Goal: Task Accomplishment & Management: Use online tool/utility

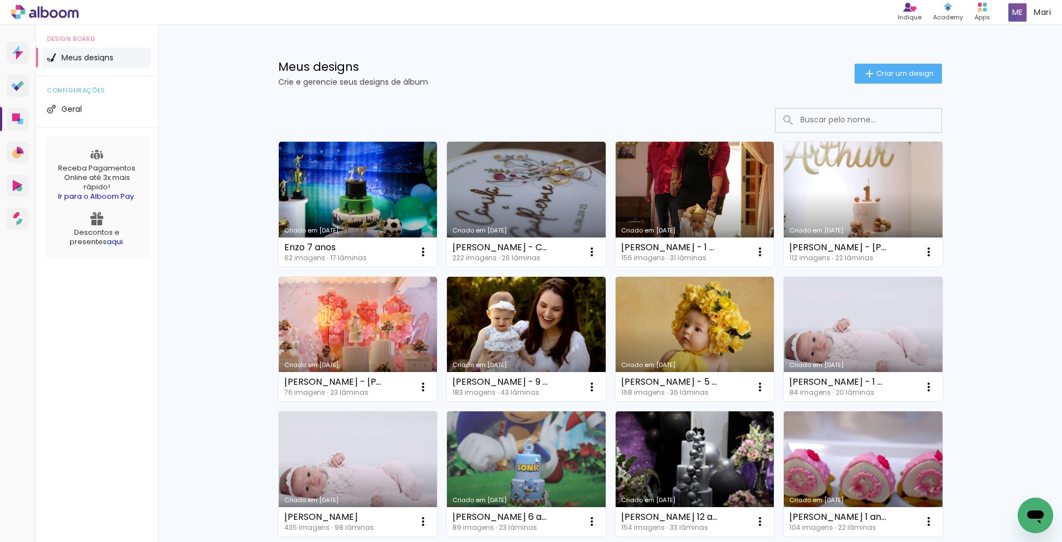
click at [876, 173] on link "Criado em [DATE]" at bounding box center [863, 204] width 159 height 125
click at [1030, 510] on icon "Abrir janela de mensagens" at bounding box center [1035, 515] width 20 height 20
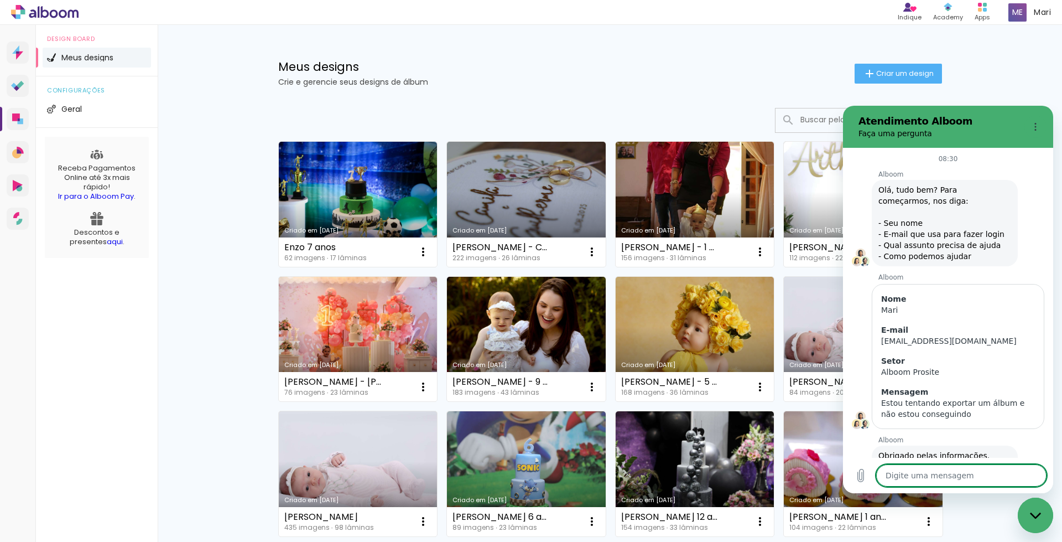
scroll to position [228, 0]
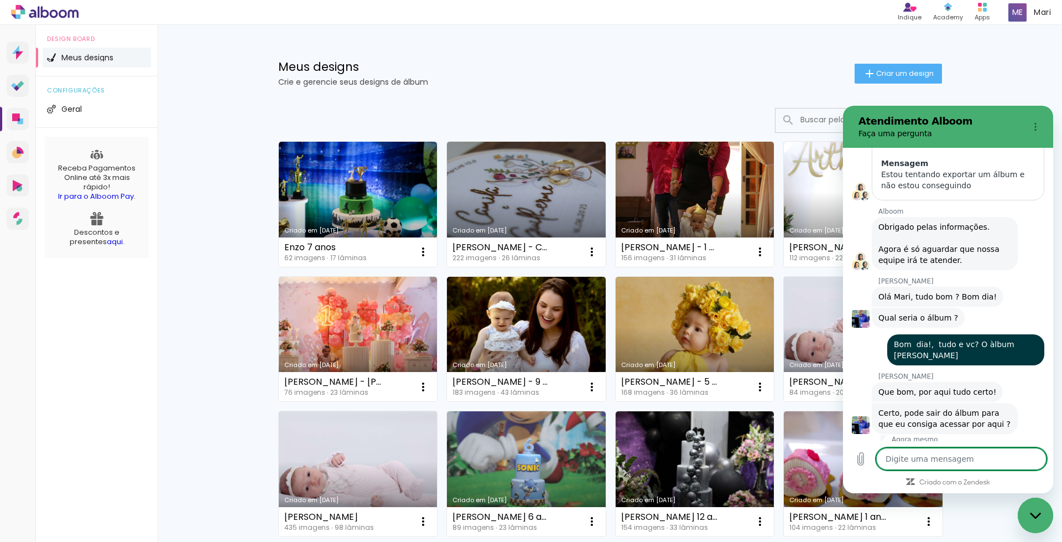
click at [931, 463] on textarea at bounding box center [961, 458] width 170 height 22
type textarea "s"
type textarea "x"
type textarea "si"
type textarea "x"
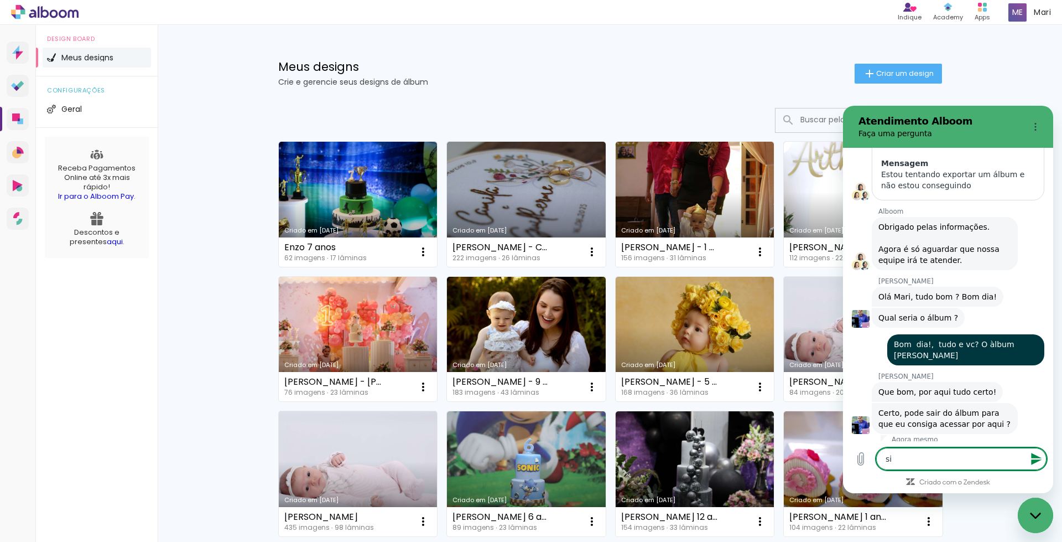
type textarea "sim"
type textarea "x"
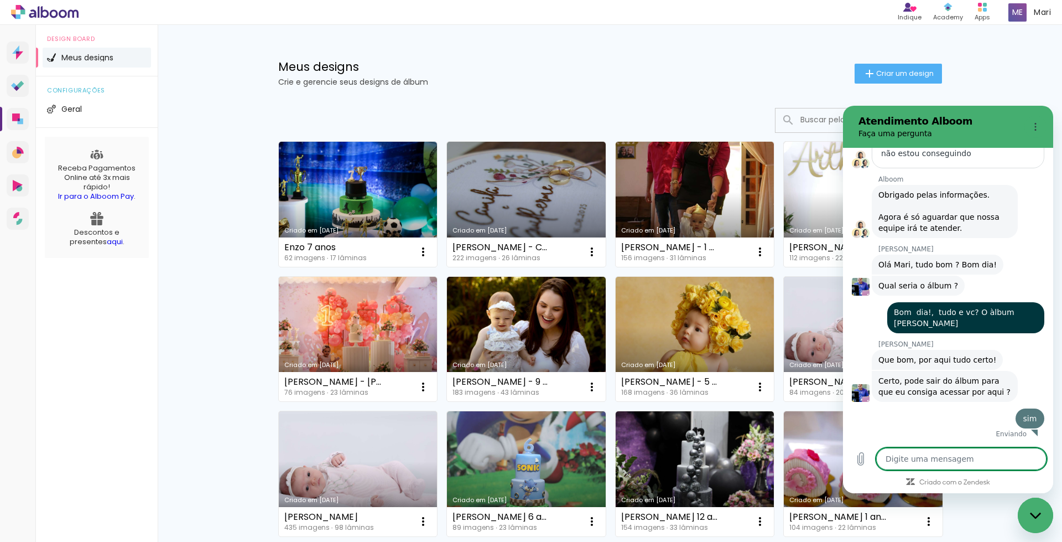
scroll to position [272, 0]
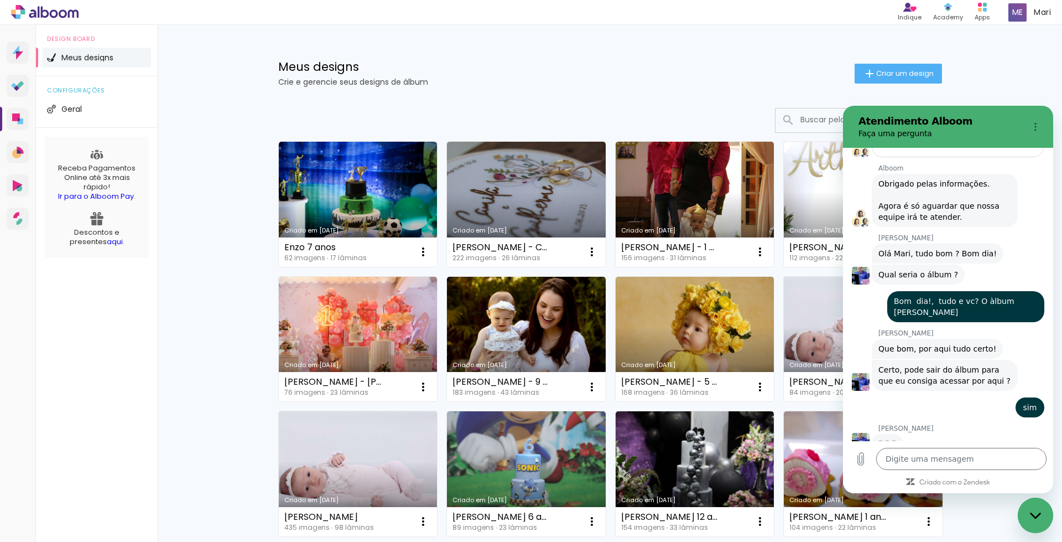
type textarea "x"
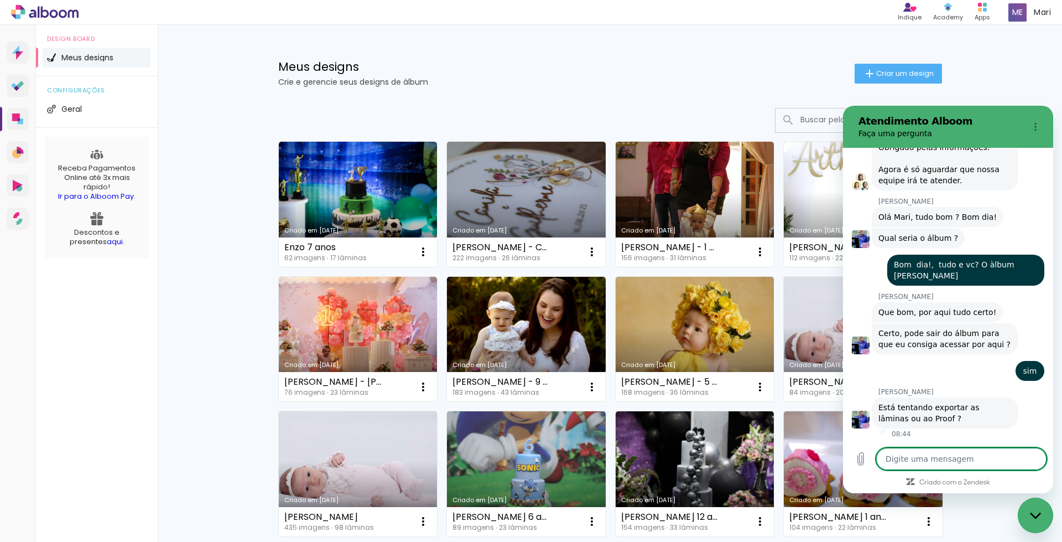
click at [917, 452] on textarea at bounding box center [961, 458] width 170 height 22
type textarea "q"
type textarea "x"
type textarea "qu"
type textarea "x"
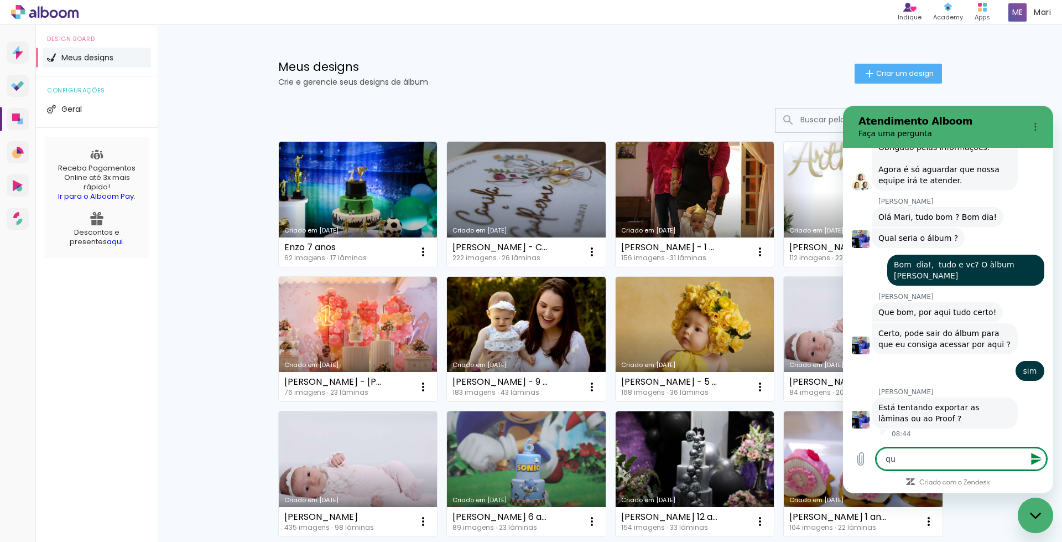
type textarea "que"
type textarea "x"
type textarea "quer"
type textarea "x"
type textarea "quero"
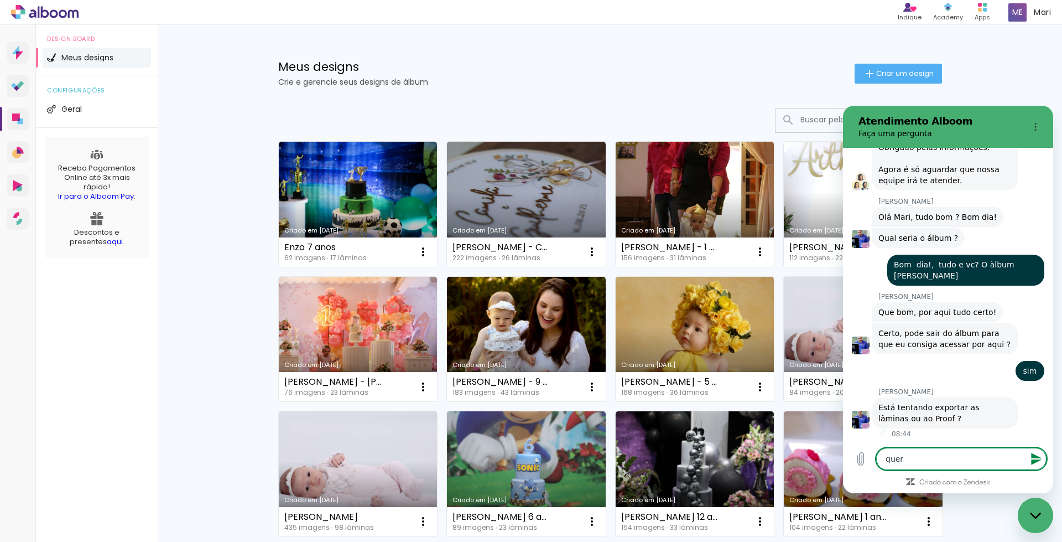
type textarea "x"
type textarea "quero"
type textarea "x"
type textarea "quero e"
type textarea "x"
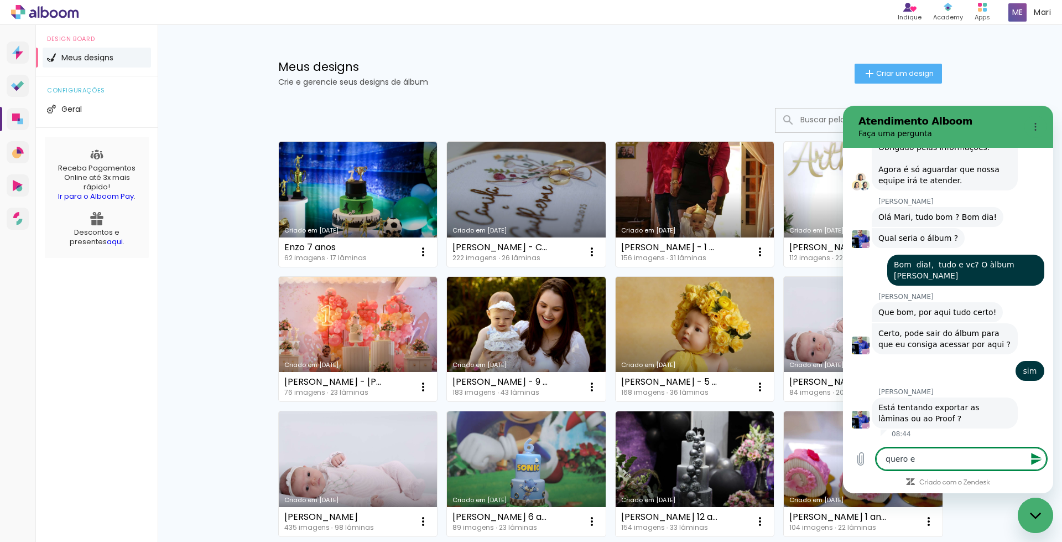
type textarea "quero ex"
type textarea "x"
type textarea "quero exp"
type textarea "x"
type textarea "quero expo"
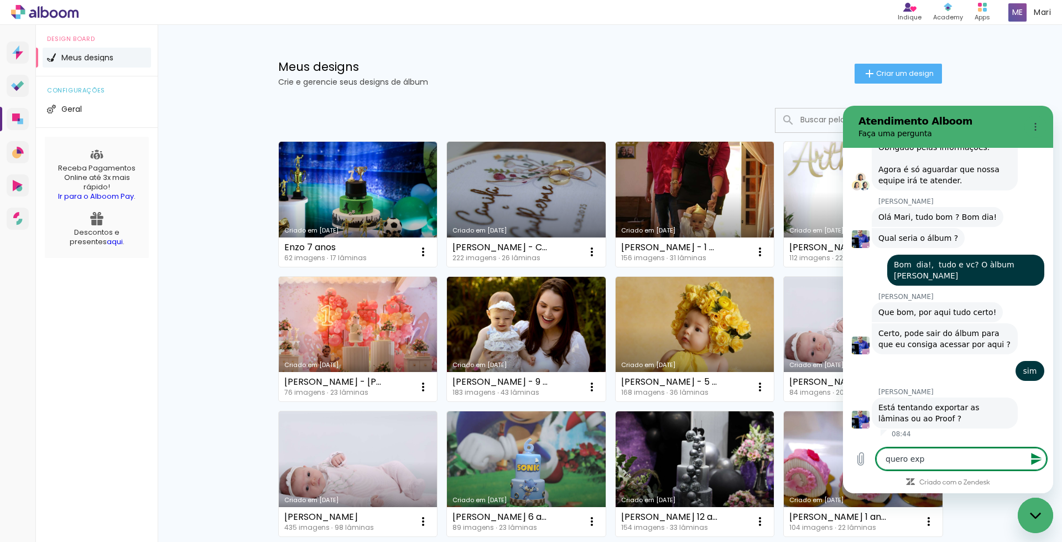
type textarea "x"
type textarea "quero expor"
type textarea "x"
type textarea "quero export"
type textarea "x"
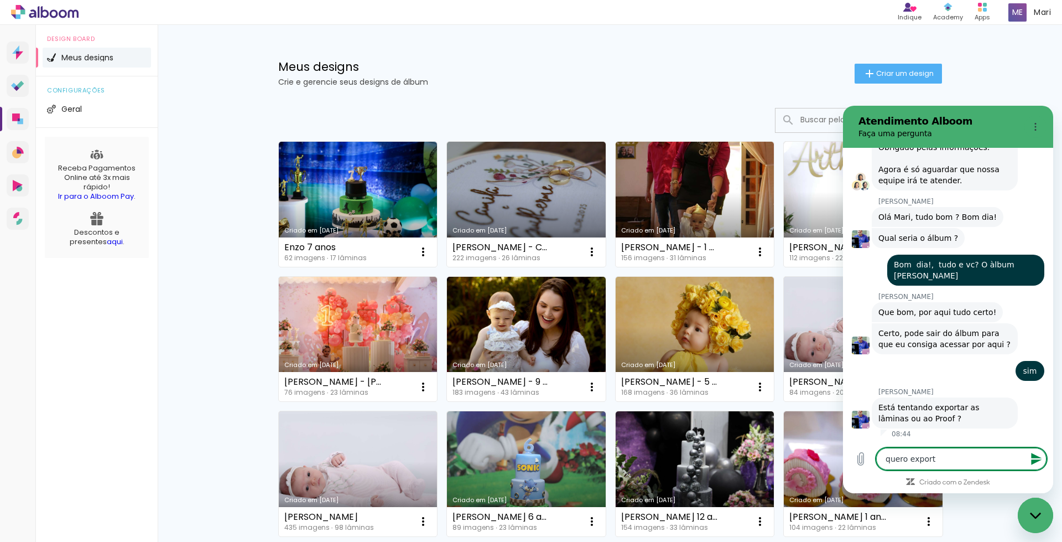
type textarea "quero exporta"
type textarea "x"
type textarea "quero exportar"
type textarea "x"
type textarea "quero exportar"
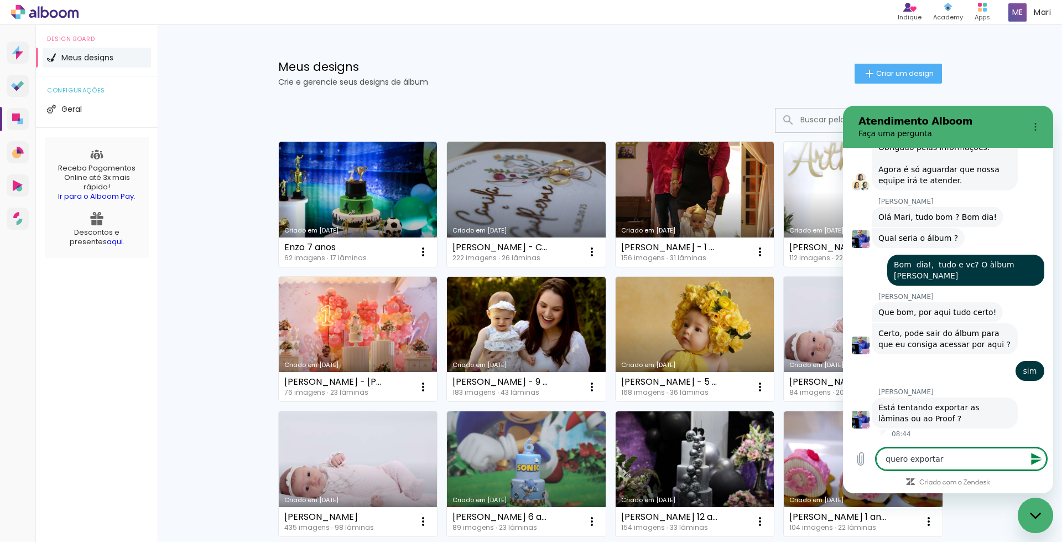
type textarea "x"
type textarea "quero exportar a"
type textarea "x"
type textarea "quero exportar as"
type textarea "x"
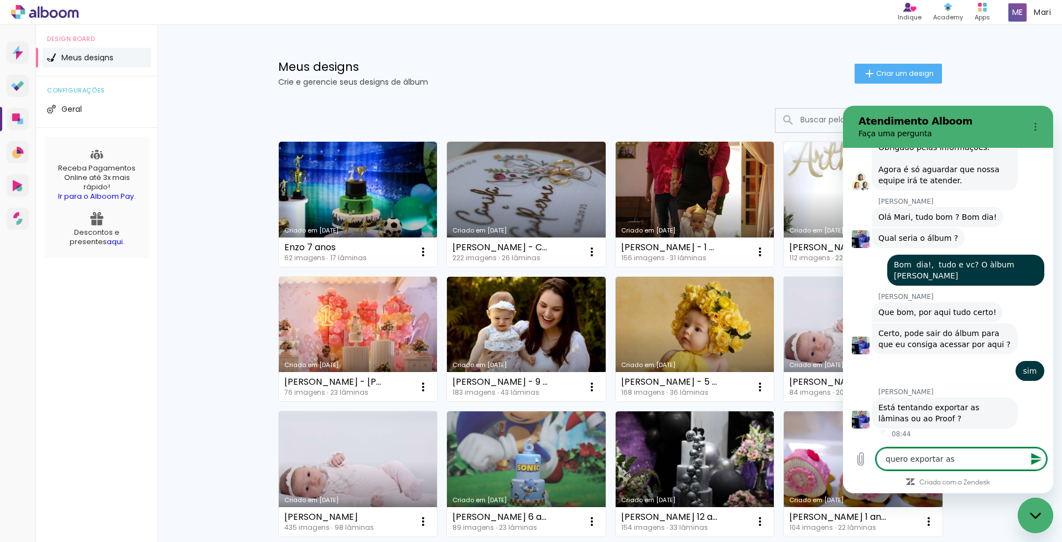
type textarea "quero exportar as"
type textarea "x"
type textarea "quero exportar as l"
type textarea "x"
type textarea "quero exportar as lâ"
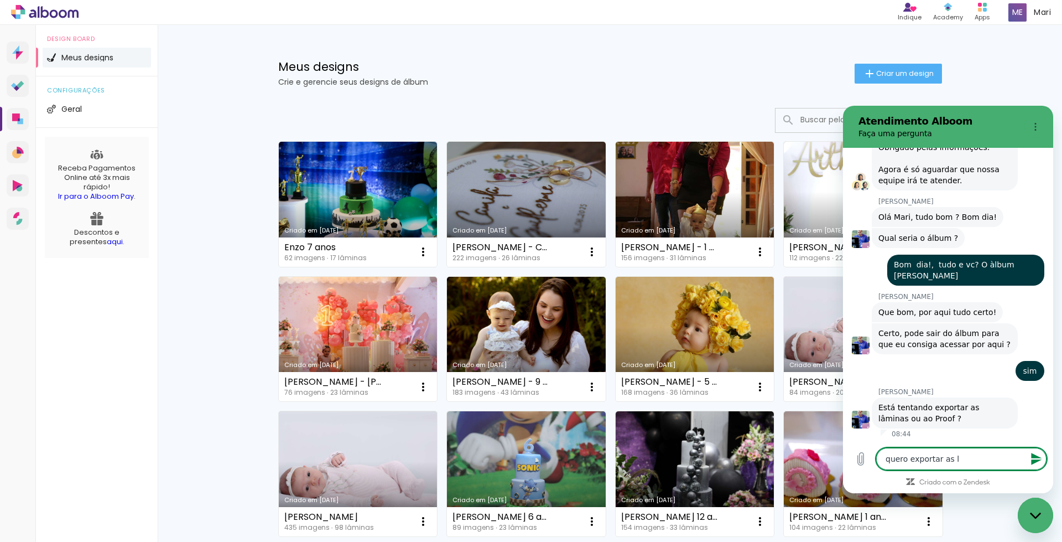
type textarea "x"
type textarea "quero exportar as lâm"
type textarea "x"
type textarea "quero exportar as lâmi"
type textarea "x"
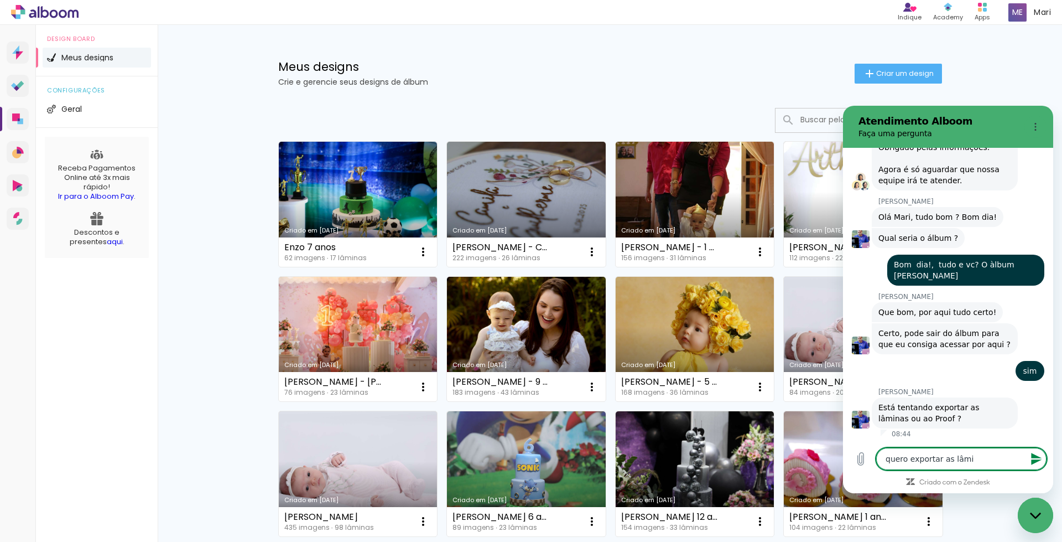
type textarea "quero exportar as lâmin"
type textarea "x"
type textarea "quero exportar as lâmina"
type textarea "x"
type textarea "quero exportar as lâminas"
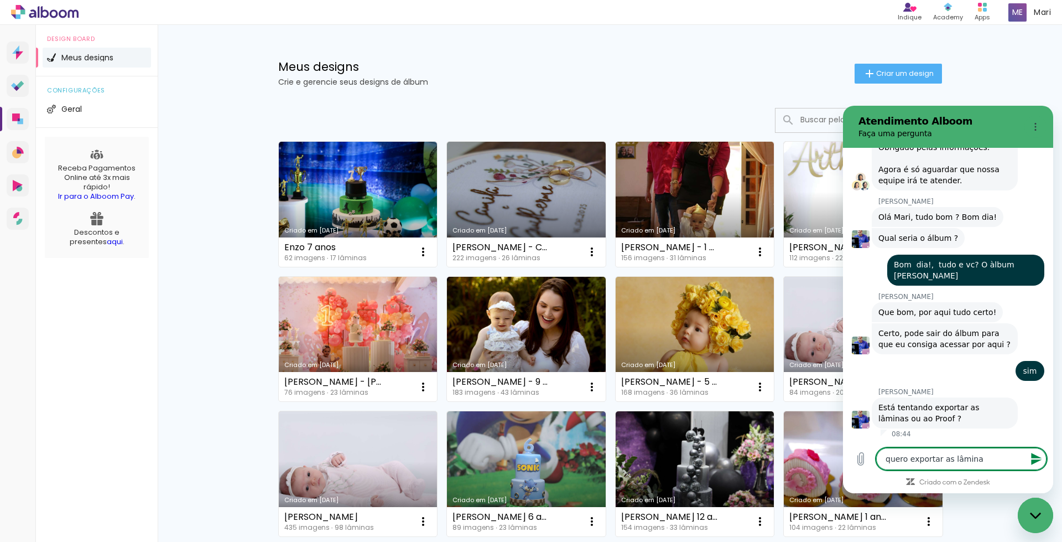
type textarea "x"
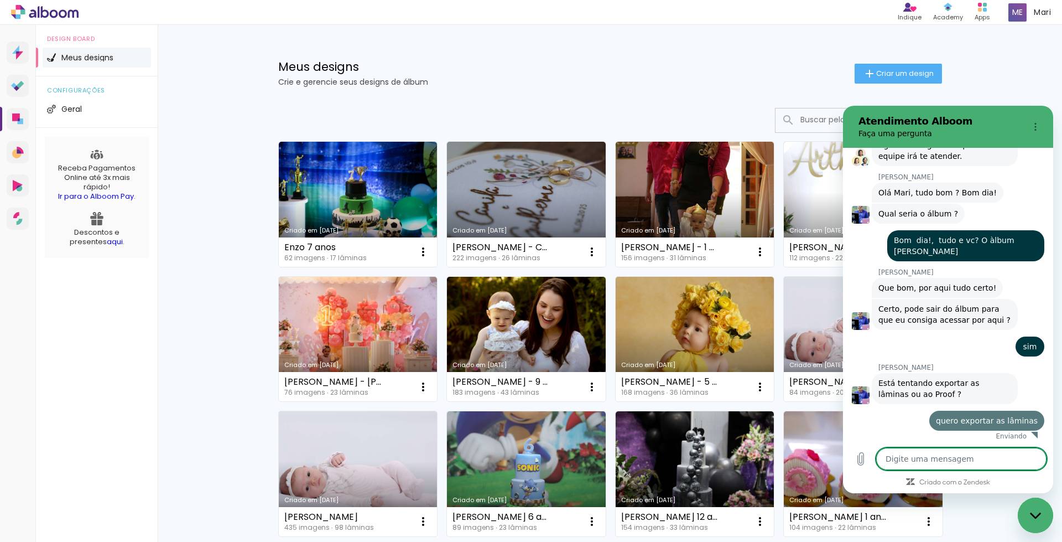
type textarea "x"
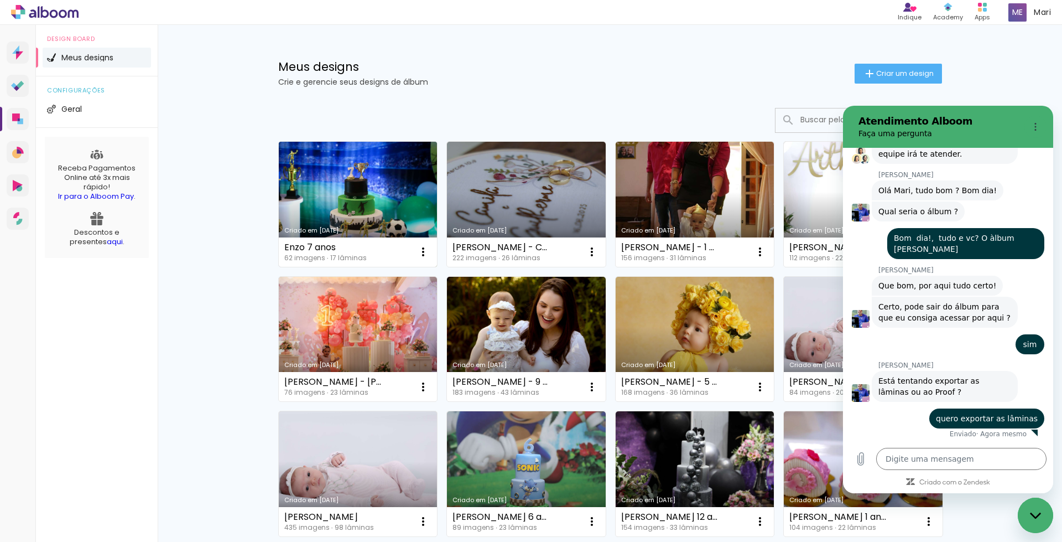
click at [353, 171] on link "Criado em [DATE]" at bounding box center [358, 204] width 159 height 125
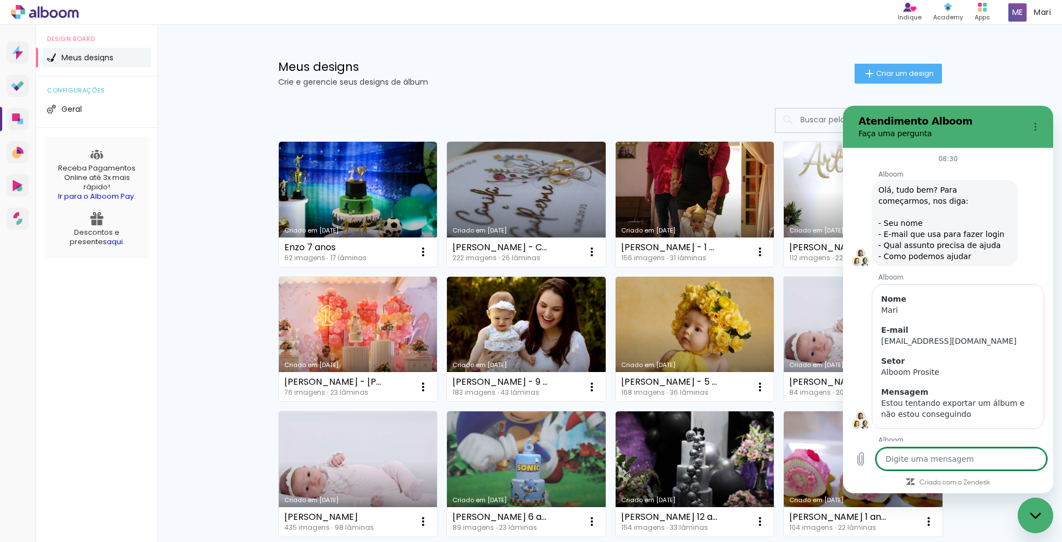
scroll to position [387, 0]
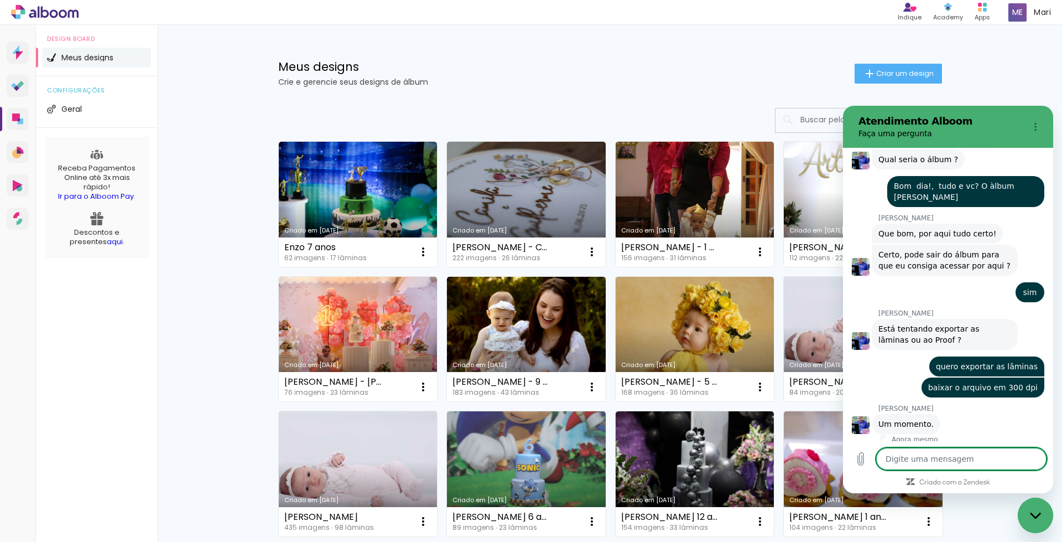
type textarea "o"
type textarea "x"
type textarea "ok"
type textarea "x"
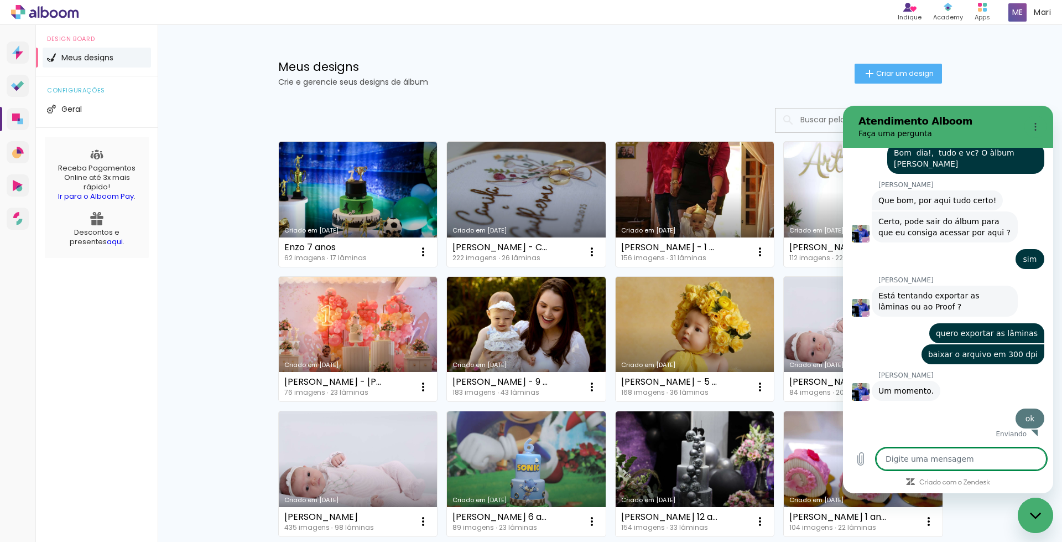
scroll to position [430, 0]
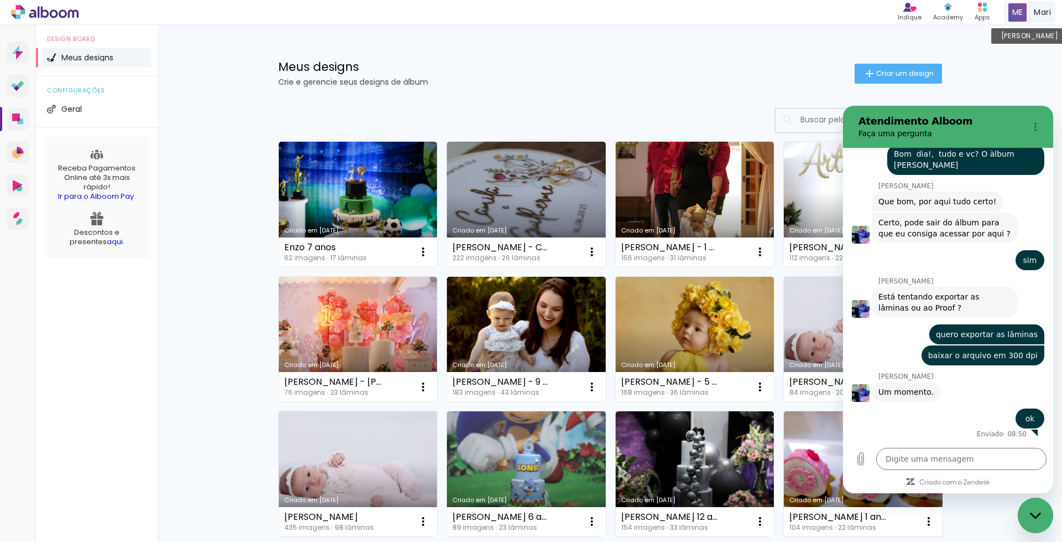
type textarea "x"
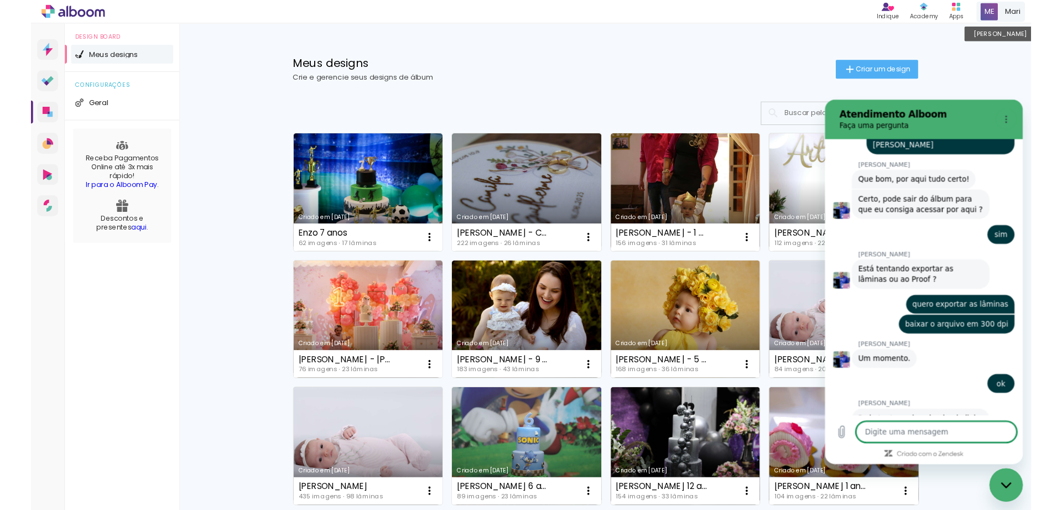
scroll to position [477, 0]
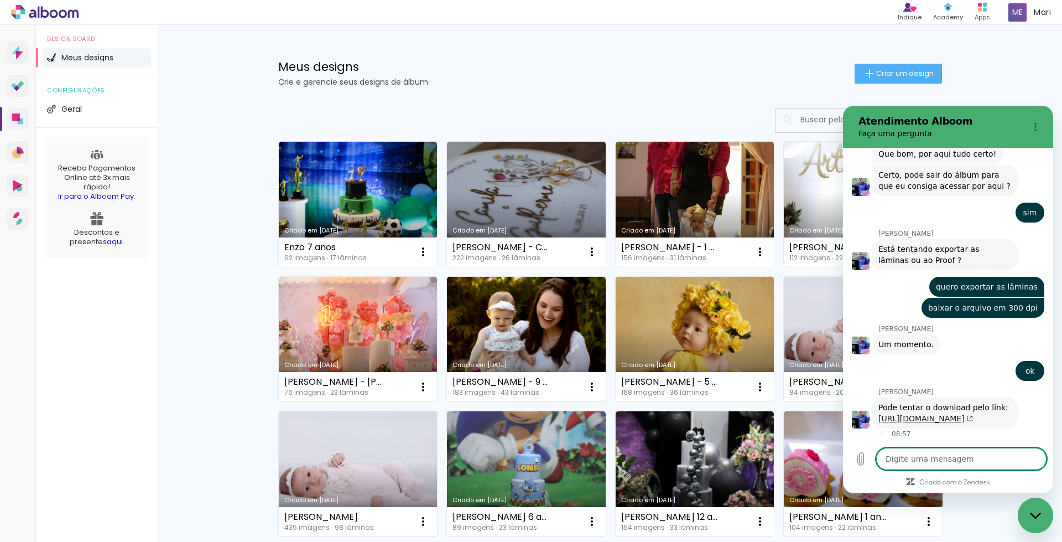
click at [948, 419] on link "[URL][DOMAIN_NAME]" at bounding box center [925, 418] width 95 height 9
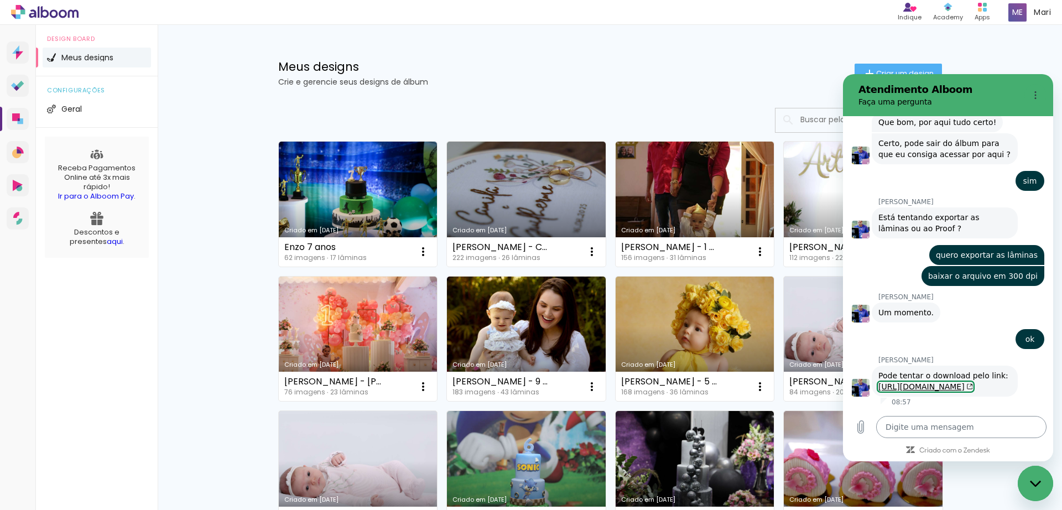
click at [914, 421] on textarea at bounding box center [961, 427] width 170 height 22
type textarea "o"
type textarea "x"
type textarea "ok"
type textarea "x"
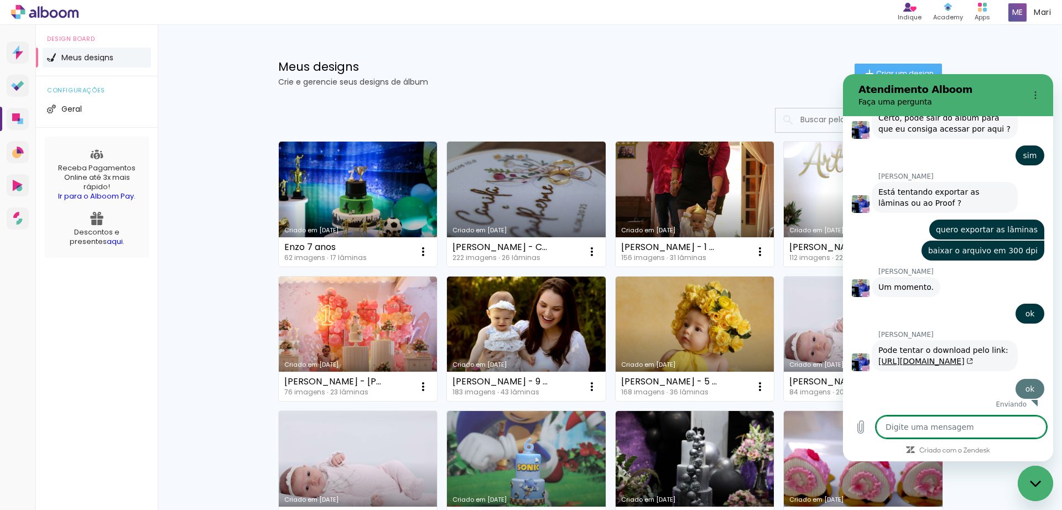
type textarea "x"
type textarea "d"
type textarea "x"
type textarea "de"
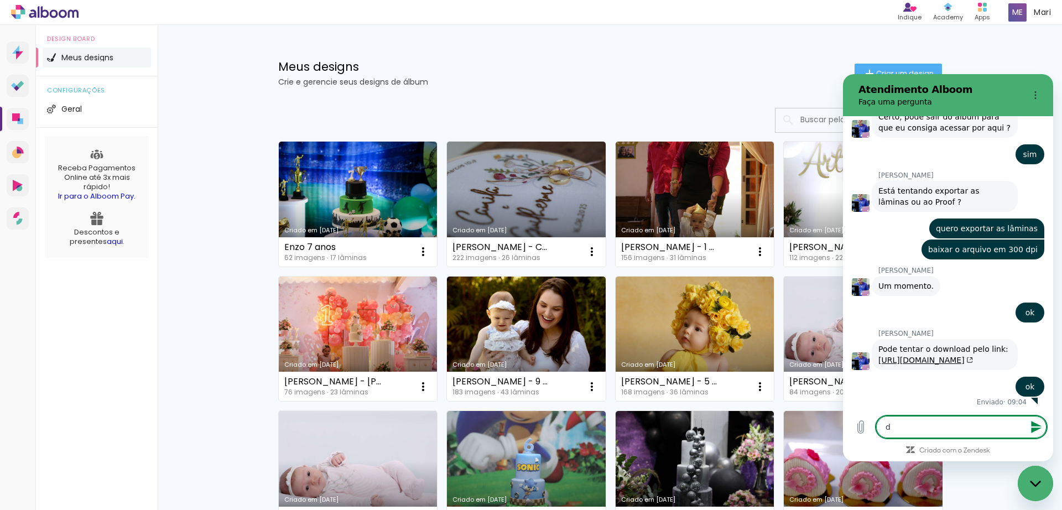
type textarea "x"
type textarea "deu"
type textarea "x"
type textarea "deu"
type textarea "x"
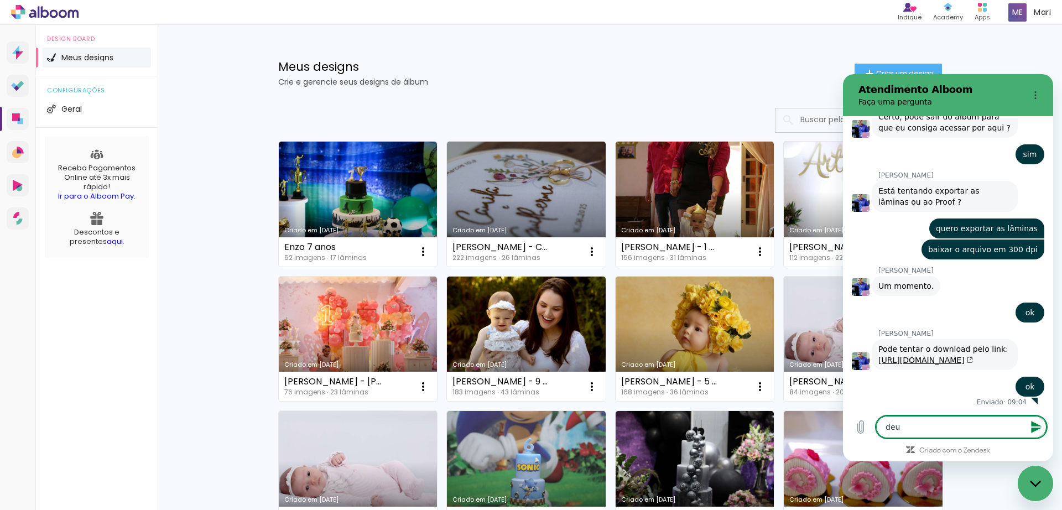
type textarea "deu c"
type textarea "x"
type textarea "deu ce"
type textarea "x"
type textarea "deu cer"
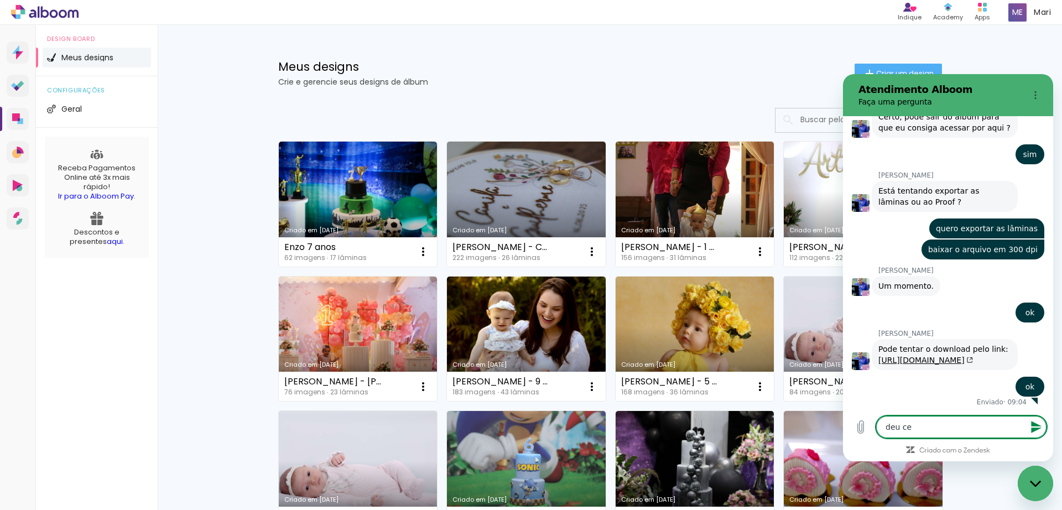
type textarea "x"
type textarea "deu cert"
type textarea "x"
type textarea "deu certo"
type textarea "x"
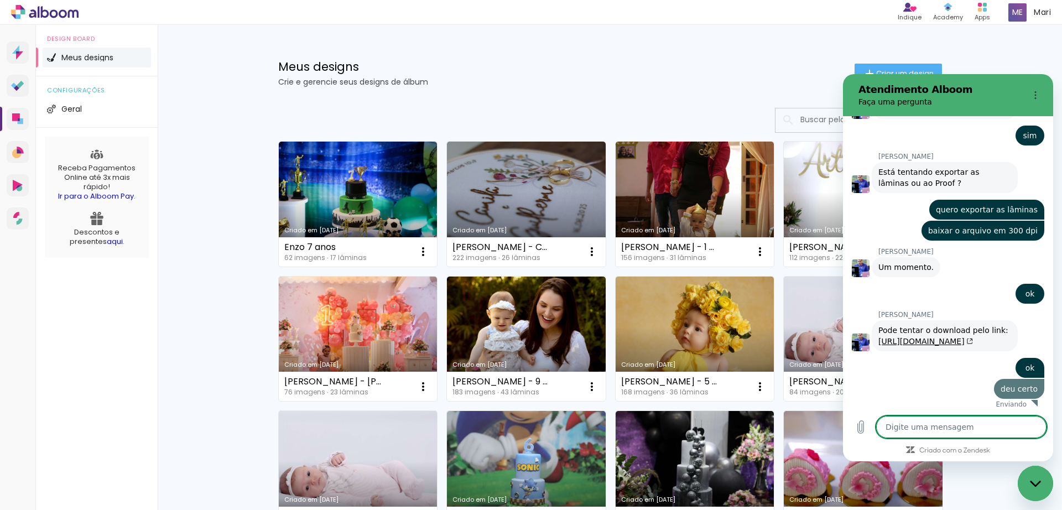
type textarea "x"
type textarea "m"
type textarea "x"
type textarea "mu"
type textarea "x"
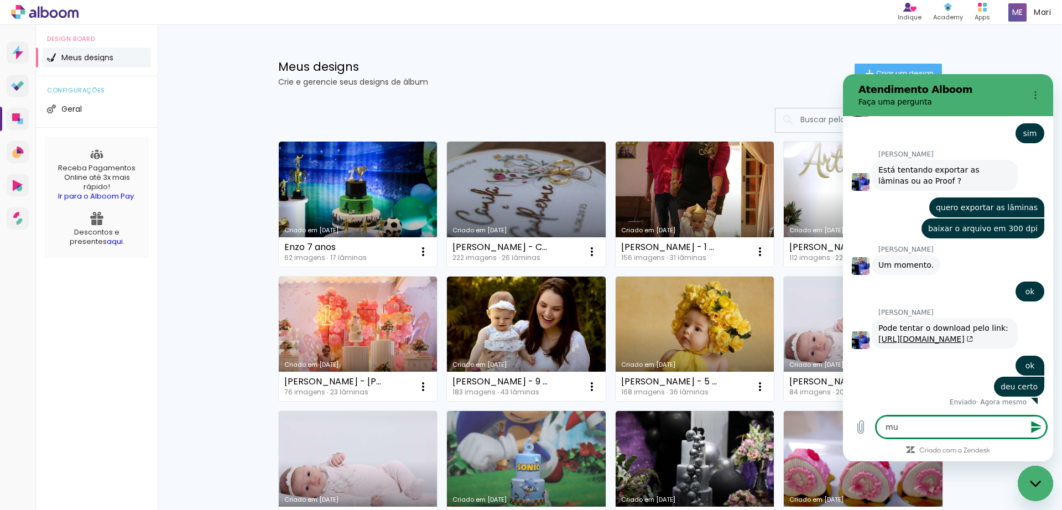
scroll to position [525, 0]
type textarea "mui"
type textarea "x"
type textarea "muit"
type textarea "x"
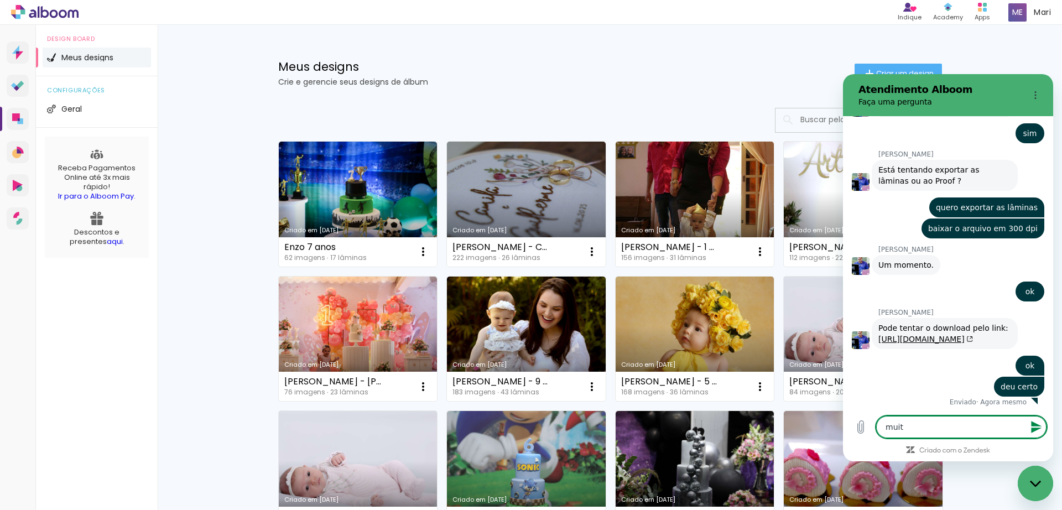
type textarea "muito"
type textarea "x"
type textarea "muito"
type textarea "x"
type textarea "muito o"
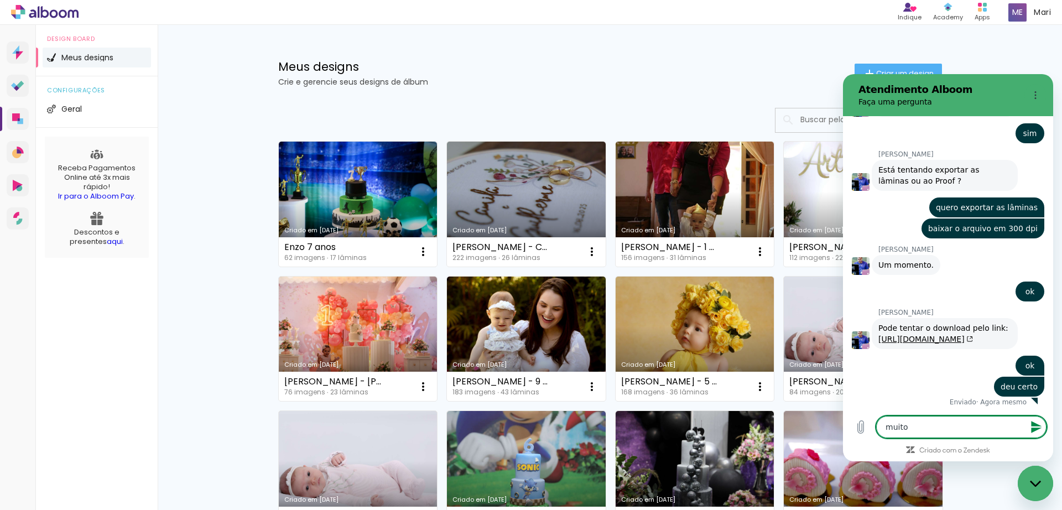
type textarea "x"
type textarea "muito ob"
type textarea "x"
type textarea "muito obr"
type textarea "x"
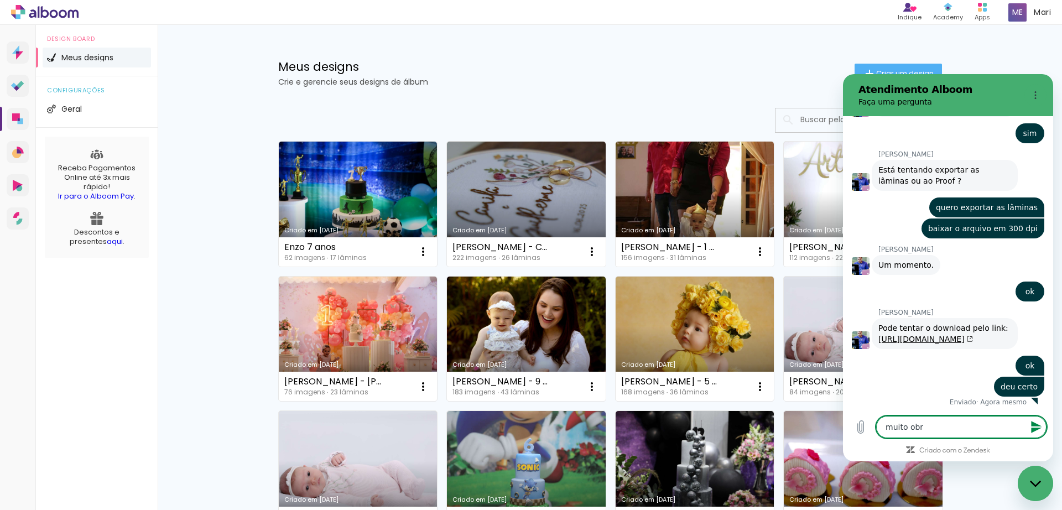
type textarea "muito obri"
type textarea "x"
type textarea "muito obrig"
type textarea "x"
type textarea "muito obriga"
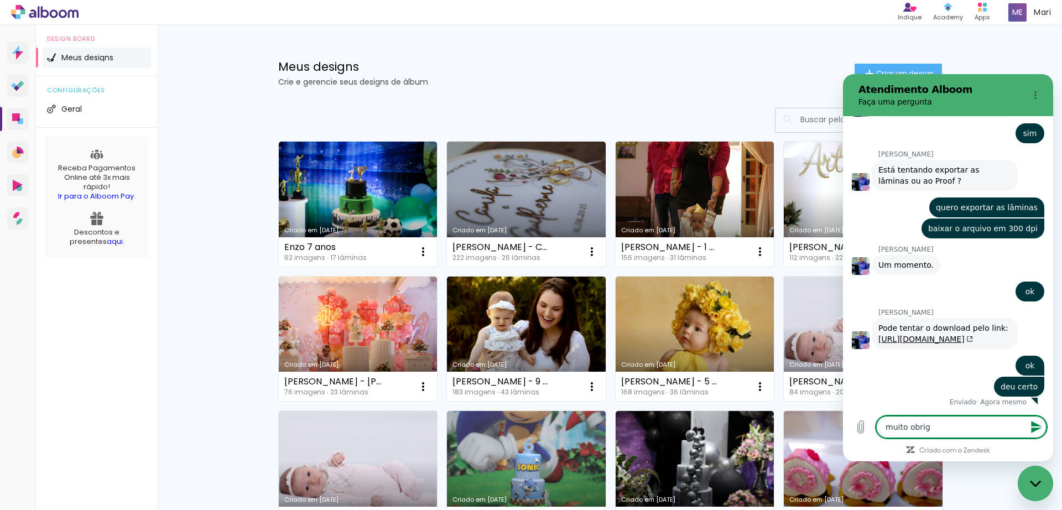
type textarea "x"
type textarea "muito obrigad"
type textarea "x"
type textarea "muito obrigada"
type textarea "x"
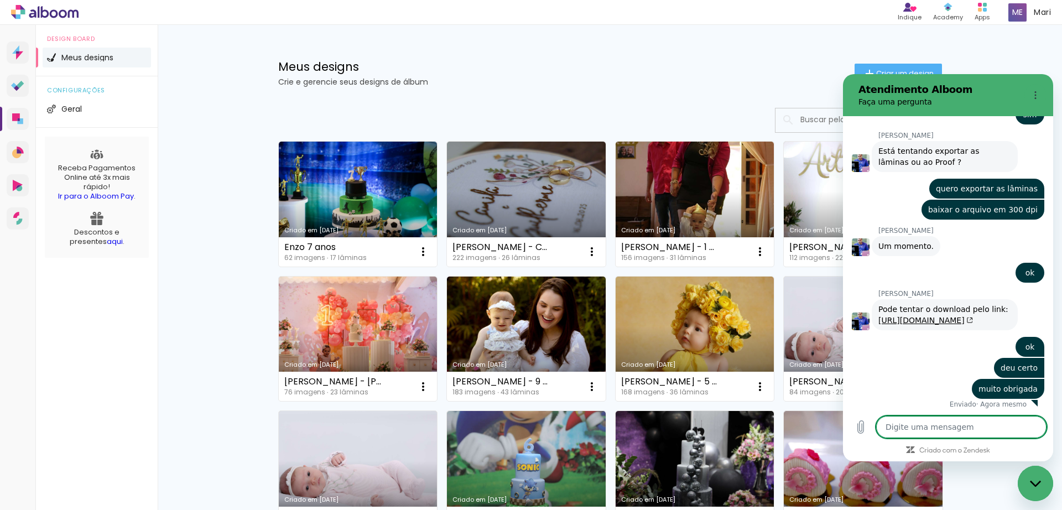
scroll to position [546, 0]
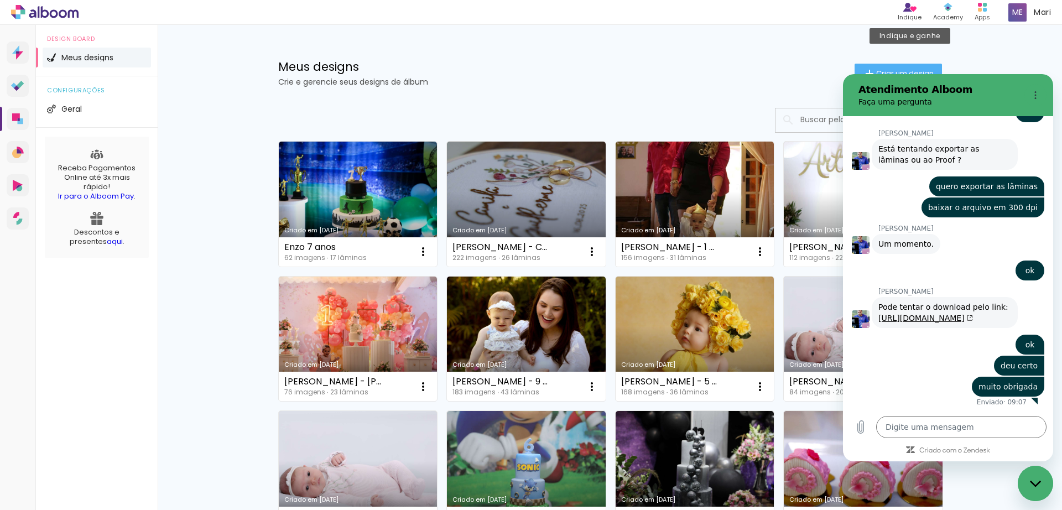
type textarea "x"
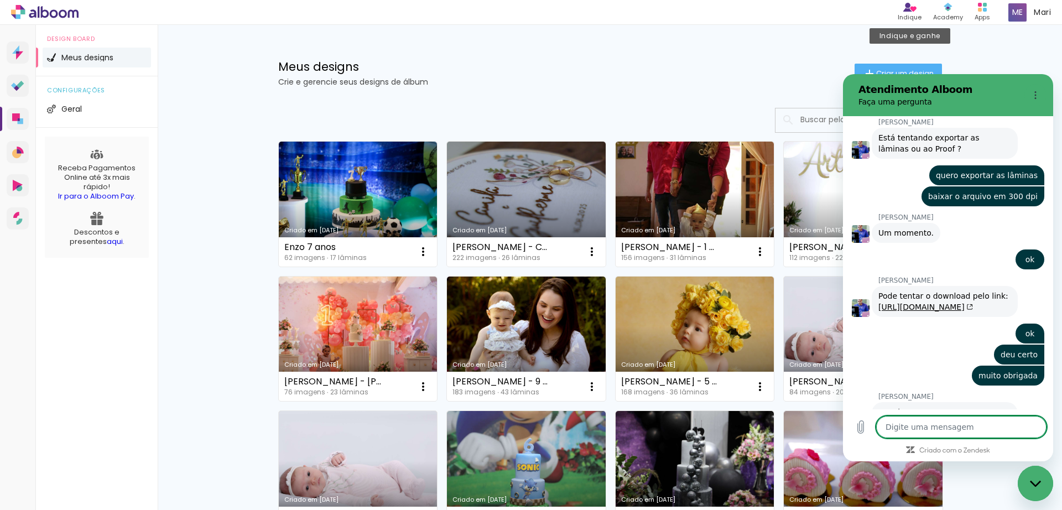
scroll to position [638, 0]
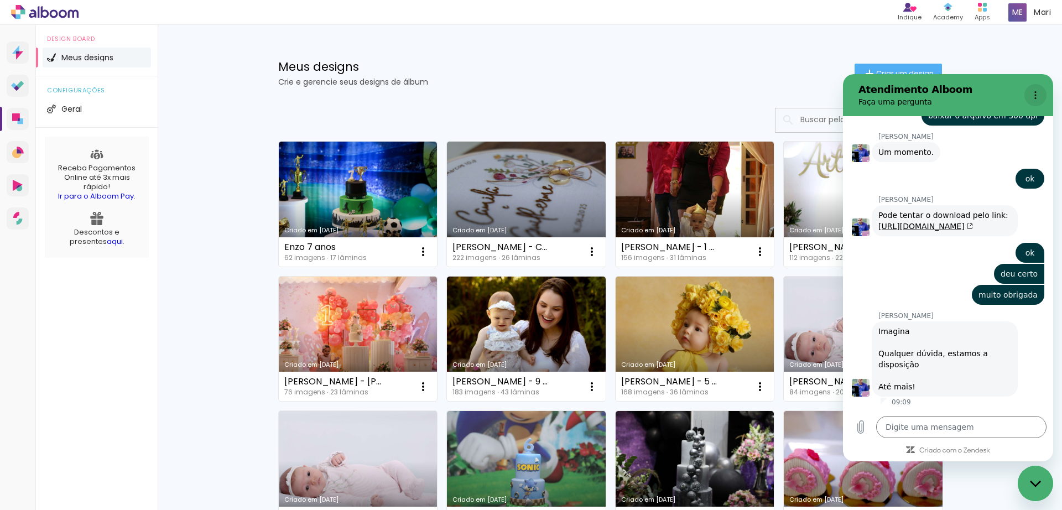
click at [1035, 95] on circle "Menu de opções" at bounding box center [1036, 96] width 2 height 2
